Goal: Transaction & Acquisition: Book appointment/travel/reservation

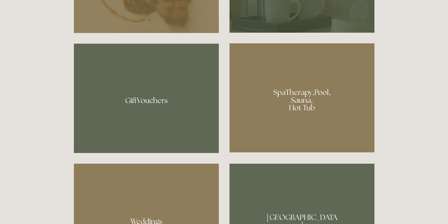
scroll to position [454, 0]
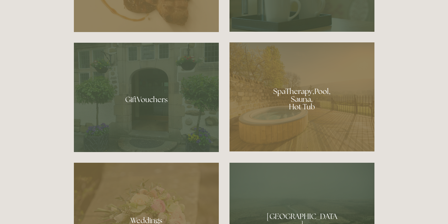
click at [307, 102] on div at bounding box center [301, 96] width 145 height 109
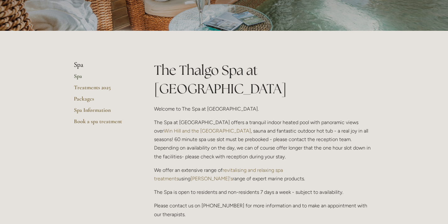
scroll to position [103, 0]
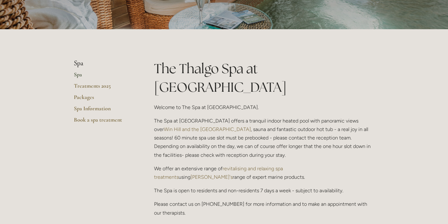
click at [275, 166] on link "revitalising and relaxing spa treatments" at bounding box center [219, 173] width 130 height 14
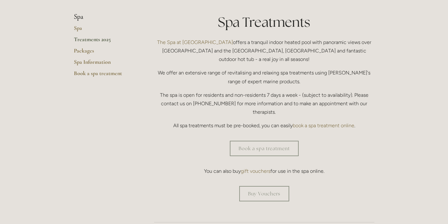
scroll to position [150, 0]
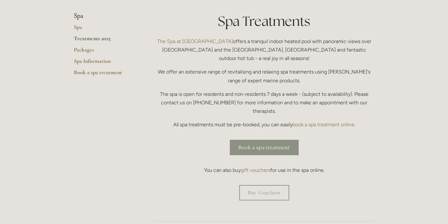
click at [264, 140] on link "Book a spa treatment" at bounding box center [264, 147] width 69 height 15
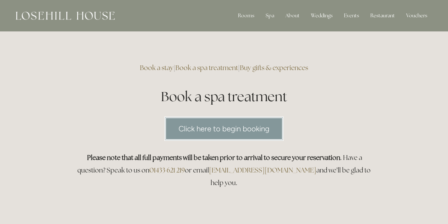
click at [242, 131] on link "Click here to begin booking" at bounding box center [223, 129] width 119 height 24
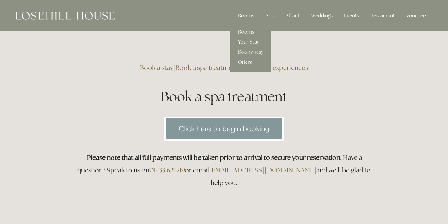
click at [247, 15] on div "Rooms" at bounding box center [246, 15] width 26 height 13
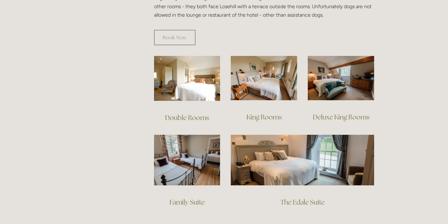
scroll to position [407, 0]
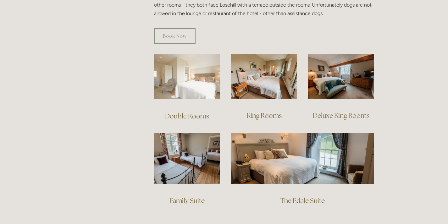
click at [183, 67] on img at bounding box center [187, 76] width 66 height 45
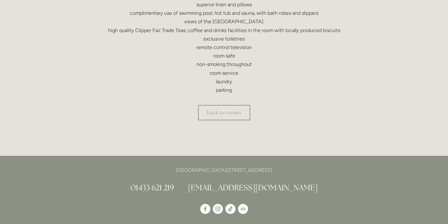
scroll to position [235, 0]
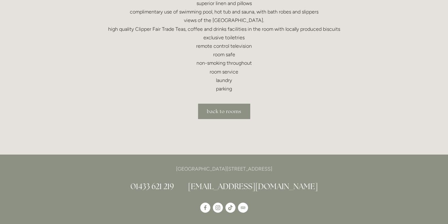
click at [224, 108] on link "back to rooms" at bounding box center [224, 111] width 52 height 15
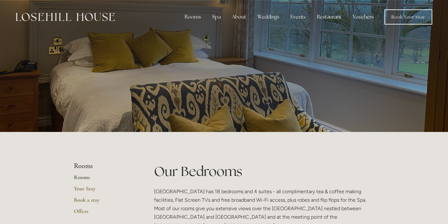
click at [85, 178] on link "Rooms" at bounding box center [104, 179] width 60 height 11
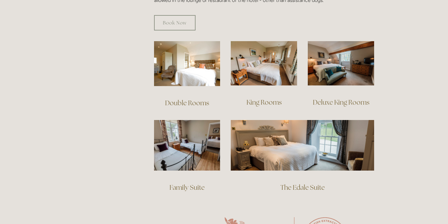
scroll to position [422, 0]
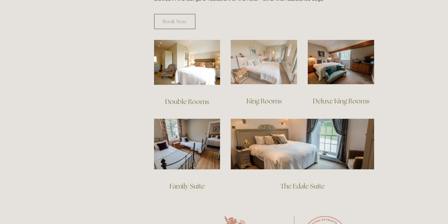
click at [268, 57] on img at bounding box center [264, 62] width 66 height 44
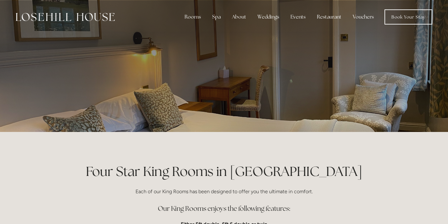
click at [322, 72] on p at bounding box center [224, 65] width 280 height 25
click at [414, 72] on div at bounding box center [224, 66] width 448 height 132
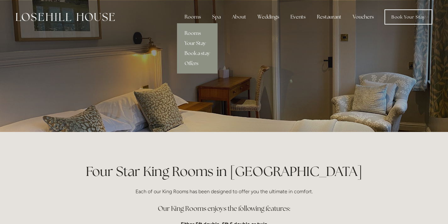
click at [194, 43] on link "Your Stay" at bounding box center [197, 43] width 41 height 10
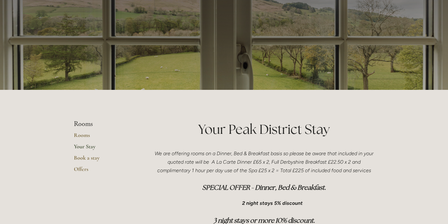
scroll to position [41, 0]
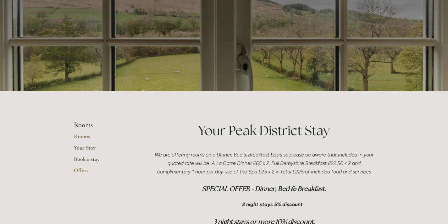
click at [95, 158] on link "Book a stay" at bounding box center [104, 161] width 60 height 11
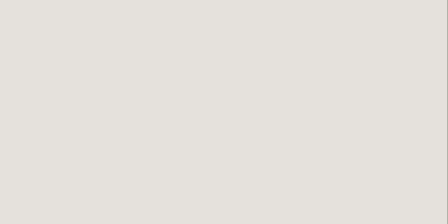
scroll to position [550, 1]
